Goal: Answer question/provide support

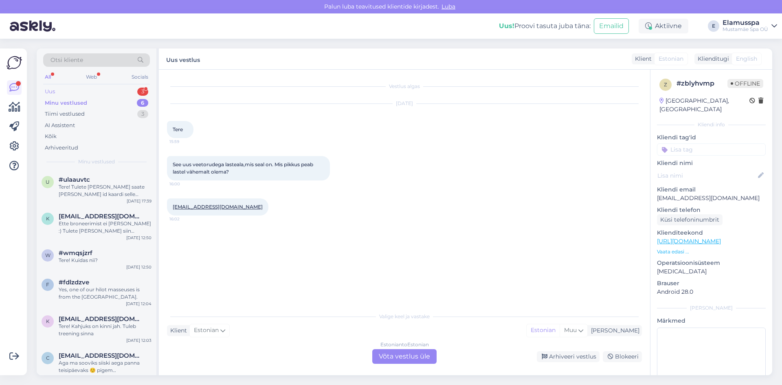
click at [133, 93] on div "Uus 3" at bounding box center [96, 91] width 107 height 11
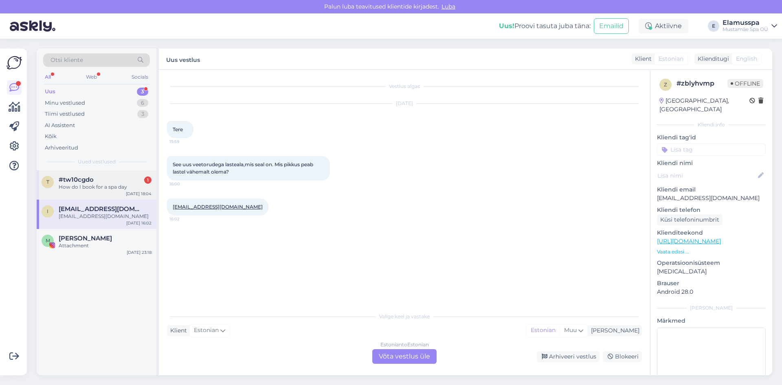
click at [117, 180] on div "#tw10cgdo 1" at bounding box center [105, 179] width 93 height 7
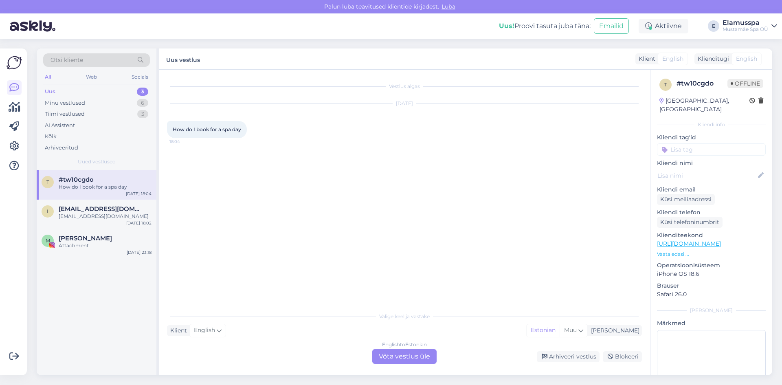
click at [383, 350] on div "English to Estonian Võta vestlus üle" at bounding box center [404, 356] width 64 height 15
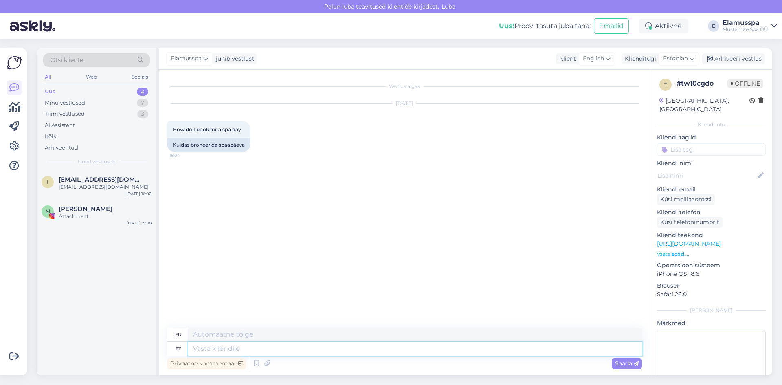
click at [391, 352] on textarea at bounding box center [414, 349] width 453 height 14
type textarea "You c"
type textarea "You"
type textarea "You come he"
type textarea "You come"
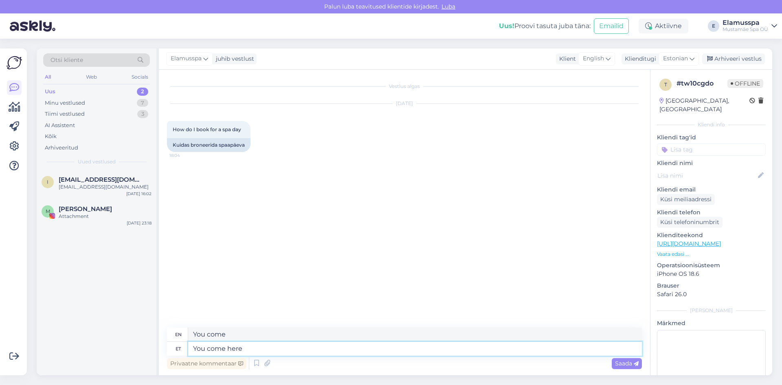
type textarea "You come her"
type textarea "You come here"
type textarea "You"
type textarea "You come"
type textarea "Y"
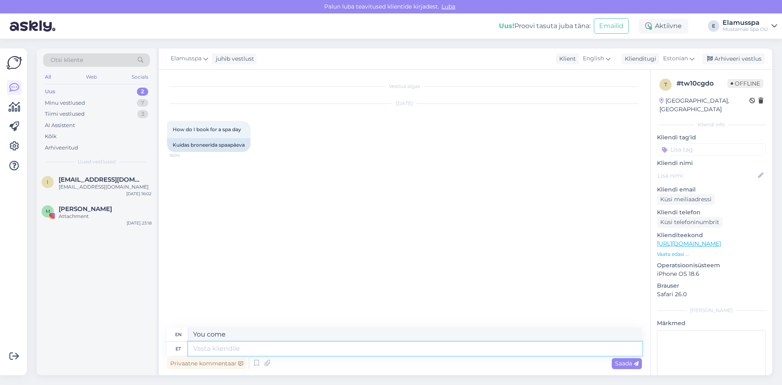
type textarea "You"
type textarea "Te tulete si"
type textarea "You are coming."
type textarea "Te tulete siia,"
type textarea "You come here,"
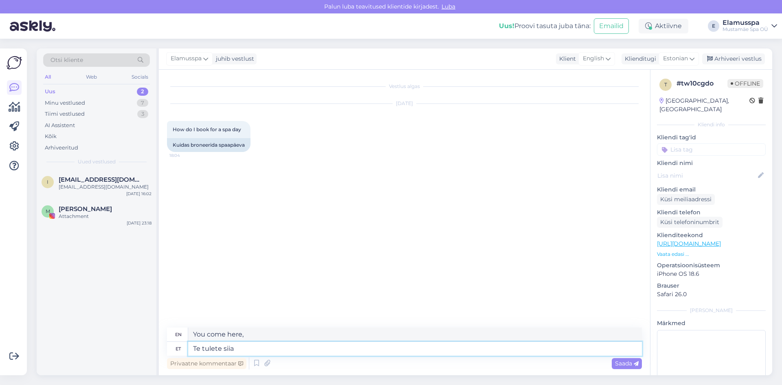
type textarea "Te tulete siia"
type textarea "You come here."
type textarea "Te tulete siia ja o"
type textarea "You come here and"
type textarea "Te tulete siia ja ostate p"
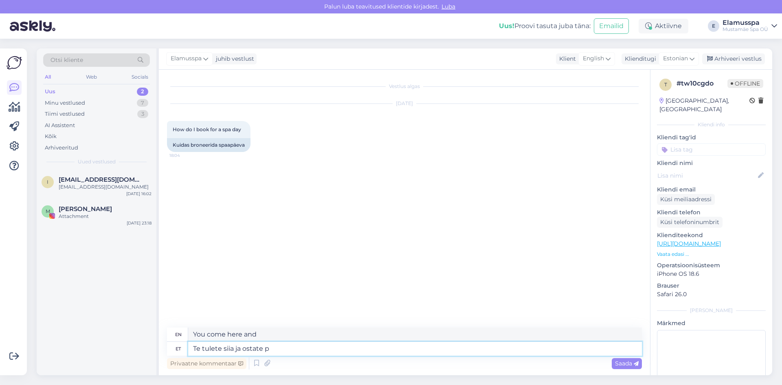
type textarea "You come here and buy."
type textarea "Te tulete siia ja ostate pileti a"
type textarea "You come here and buy a ticket."
type textarea "Te tulete siia ja ostate pileti adminnis"
type textarea "You come here and buy a ticket in the admin."
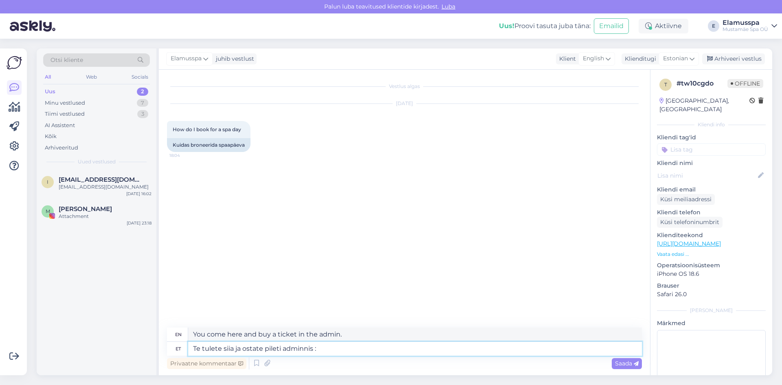
type textarea "Te tulete siia ja ostate pileti adminnis :)"
type textarea "You come here and buy a ticket in the admin :)"
type textarea "Te tulete siia ja ostate pileti adminnis :)"
click at [638, 366] on icon at bounding box center [635, 363] width 5 height 5
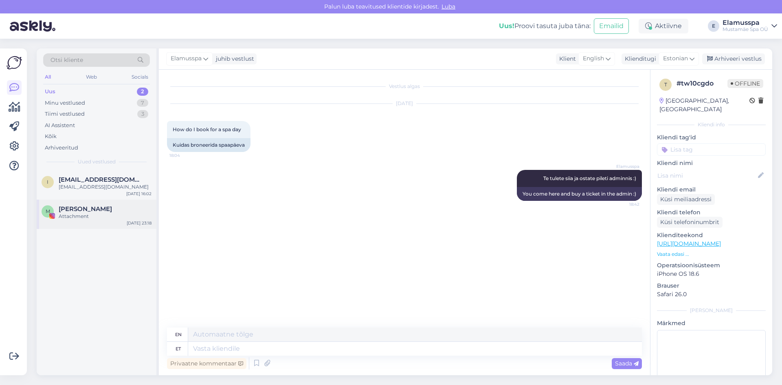
click at [114, 200] on div "M [PERSON_NAME] Attachment [DATE] 23:18" at bounding box center [97, 213] width 120 height 29
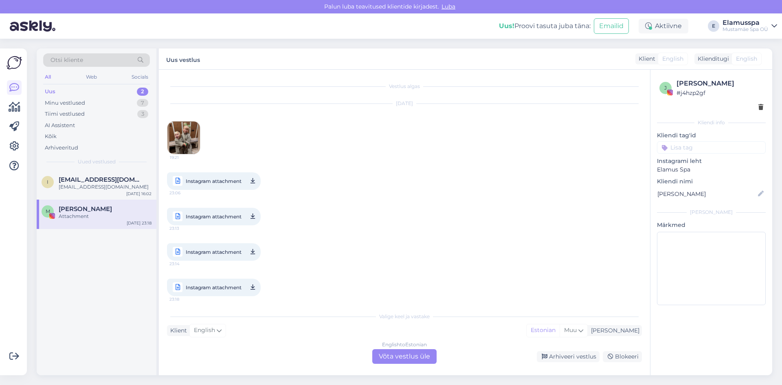
scroll to position [4, 0]
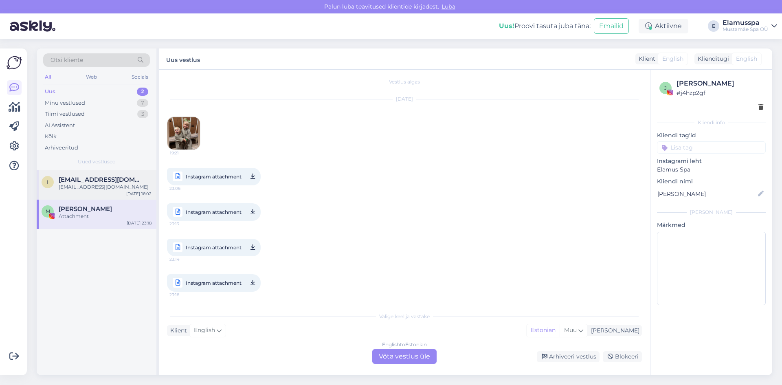
click at [116, 180] on span "[EMAIL_ADDRESS][DOMAIN_NAME]" at bounding box center [101, 179] width 85 height 7
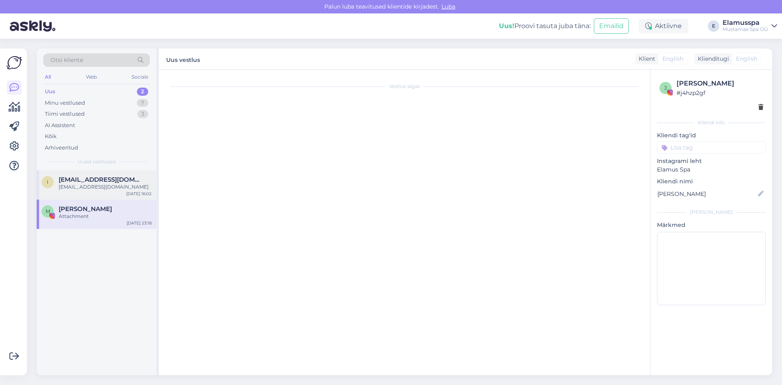
scroll to position [0, 0]
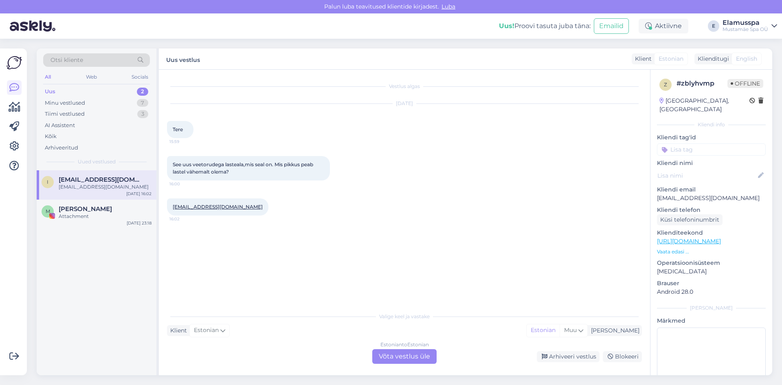
click at [399, 357] on div "Estonian to Estonian Võta vestlus üle" at bounding box center [404, 356] width 64 height 15
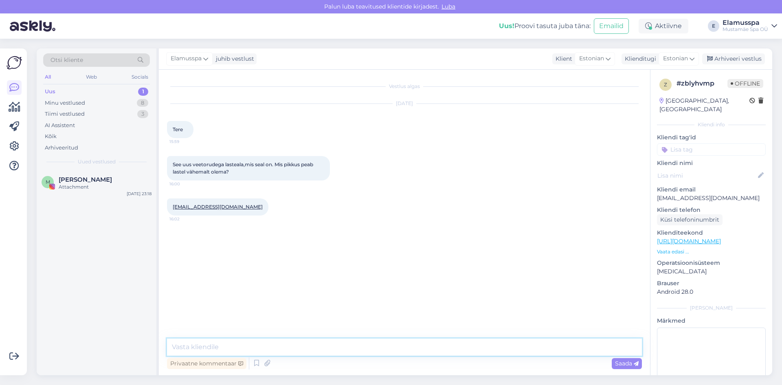
click at [380, 352] on textarea at bounding box center [404, 346] width 475 height 17
click at [130, 186] on div "Tänan." at bounding box center [105, 186] width 93 height 7
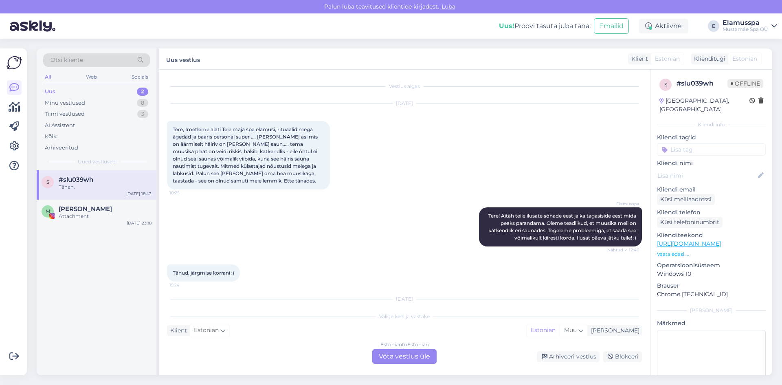
scroll to position [163, 0]
